Goal: Task Accomplishment & Management: Manage account settings

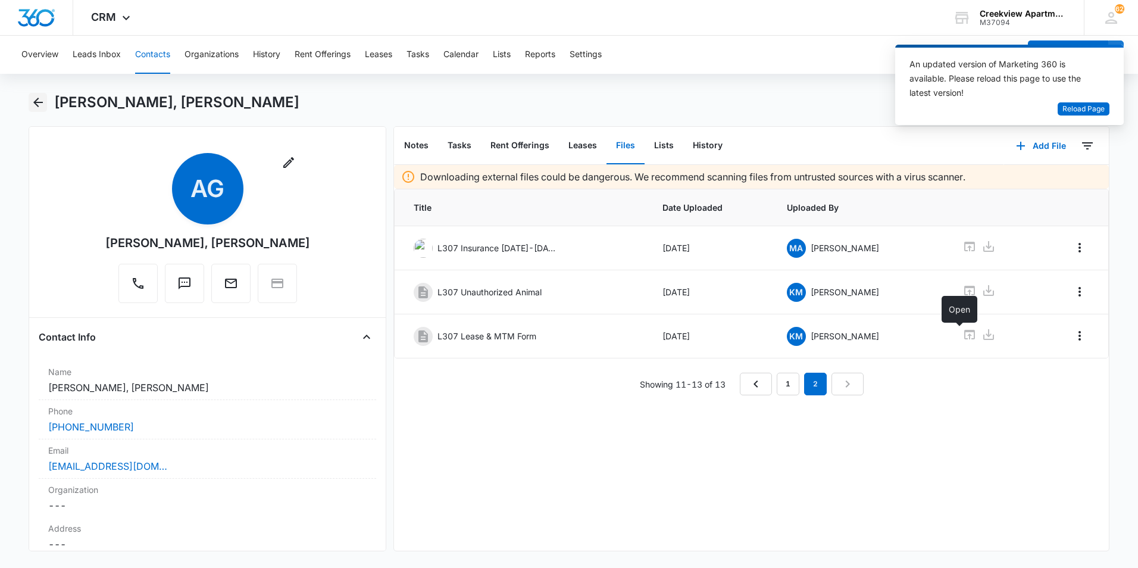
click at [41, 102] on icon "Back" at bounding box center [38, 103] width 10 height 10
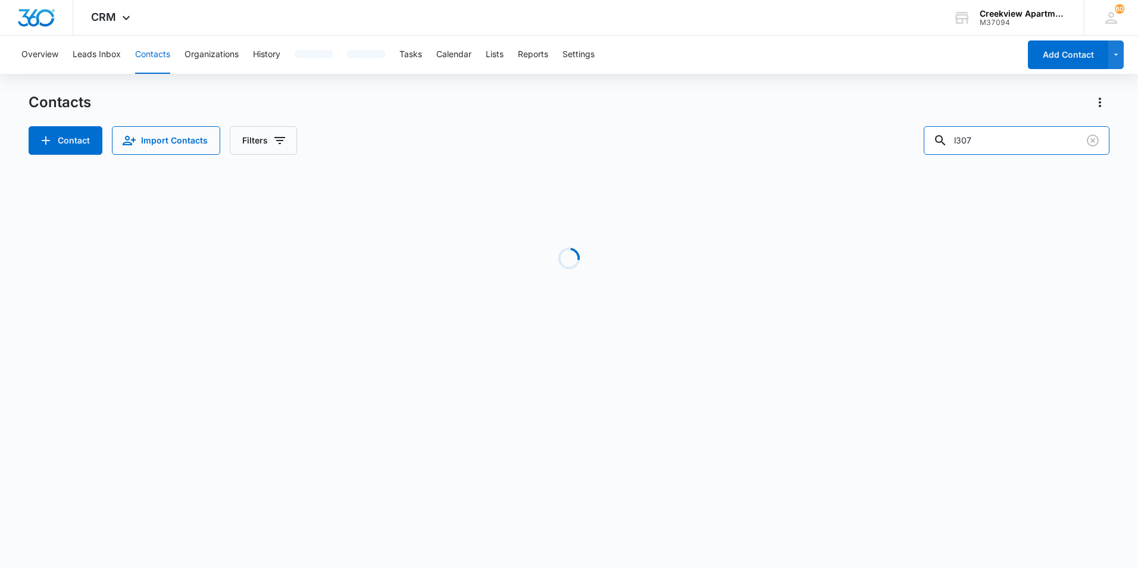
drag, startPoint x: 991, startPoint y: 140, endPoint x: 933, endPoint y: 140, distance: 57.7
click at [933, 140] on div "Contact Import Contacts Filters l307" at bounding box center [569, 140] width 1081 height 29
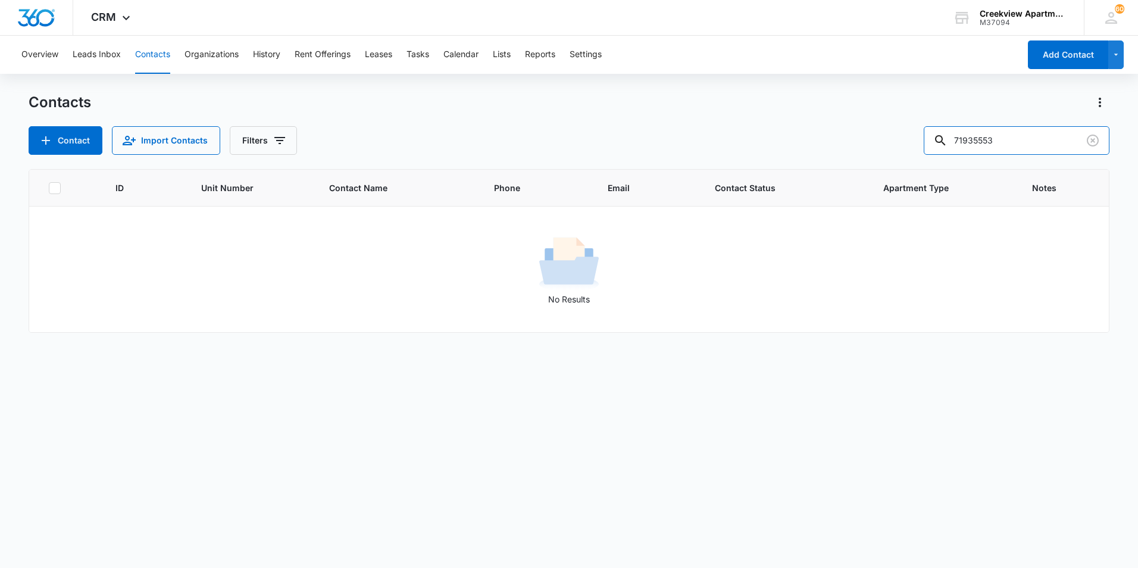
drag, startPoint x: 1043, startPoint y: 142, endPoint x: 914, endPoint y: 145, distance: 129.2
click at [914, 145] on div "Contact Import Contacts Filters 71935553" at bounding box center [569, 140] width 1081 height 29
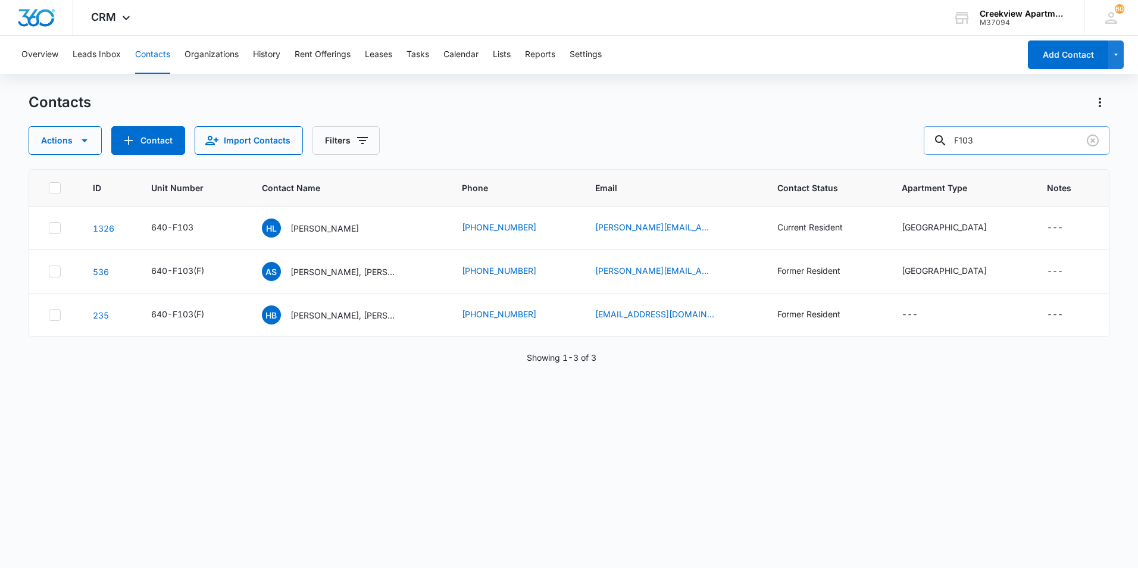
drag, startPoint x: 992, startPoint y: 137, endPoint x: 951, endPoint y: 137, distance: 41.1
click at [951, 137] on div "F103" at bounding box center [1017, 140] width 186 height 29
type input "G203"
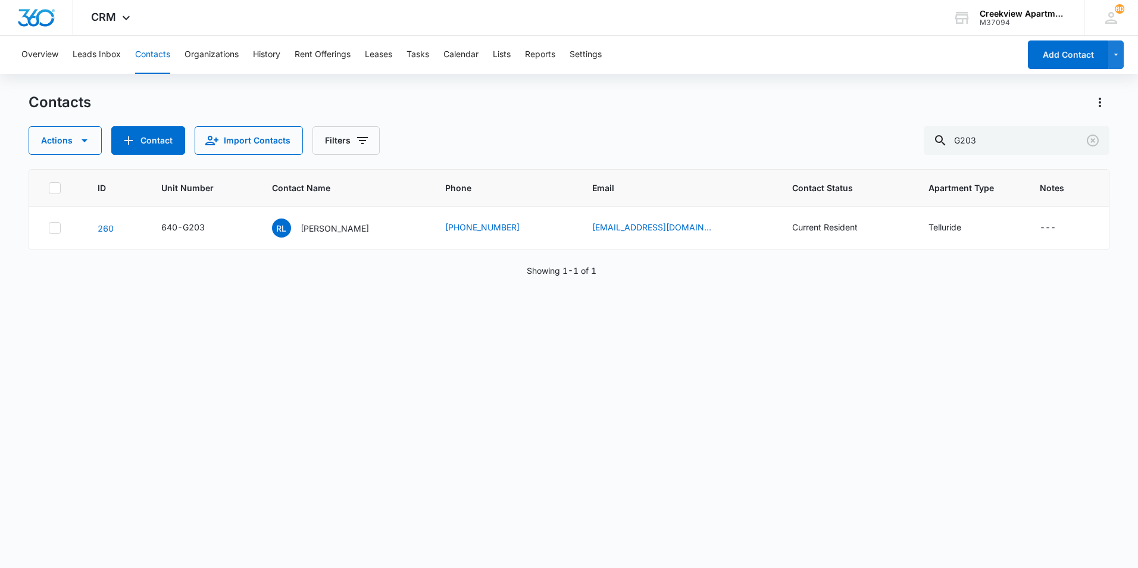
click at [248, 366] on div "ID Unit Number Contact Name Phone Email Contact Status Apartment Type Notes 260…" at bounding box center [569, 360] width 1081 height 383
click at [533, 513] on div "ID Unit Number Contact Name Phone Email Contact Status Apartment Type Notes 260…" at bounding box center [569, 360] width 1081 height 383
